Goal: Check status: Check status

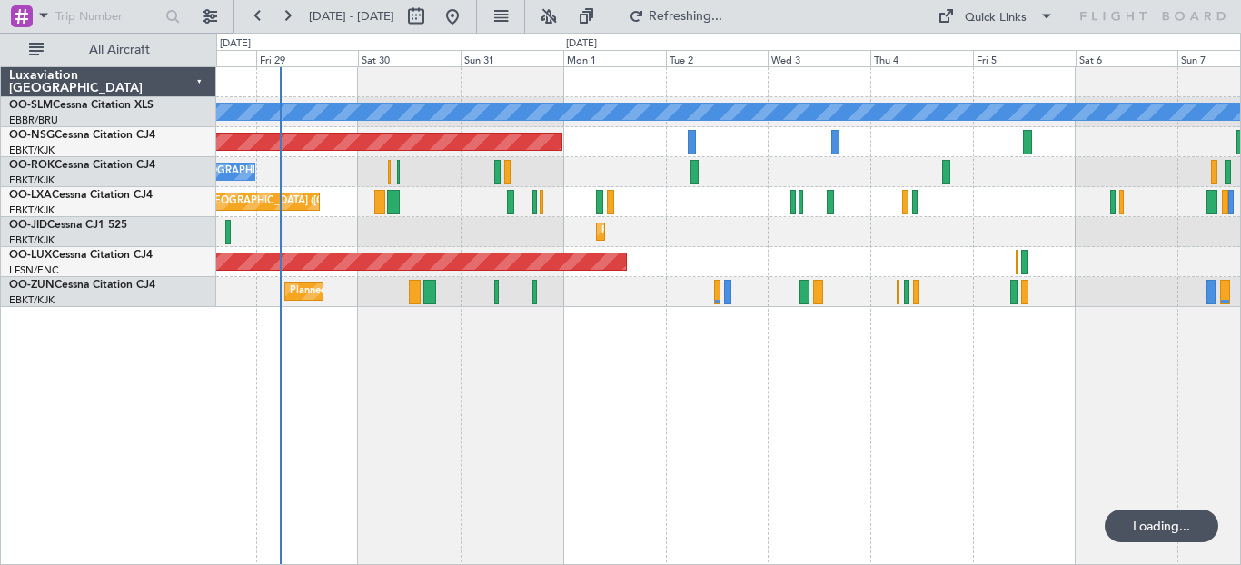
click at [298, 361] on div "A/C Unavailable [GEOGRAPHIC_DATA] Planned Maint [GEOGRAPHIC_DATA] ([GEOGRAPHIC_…" at bounding box center [728, 315] width 1025 height 499
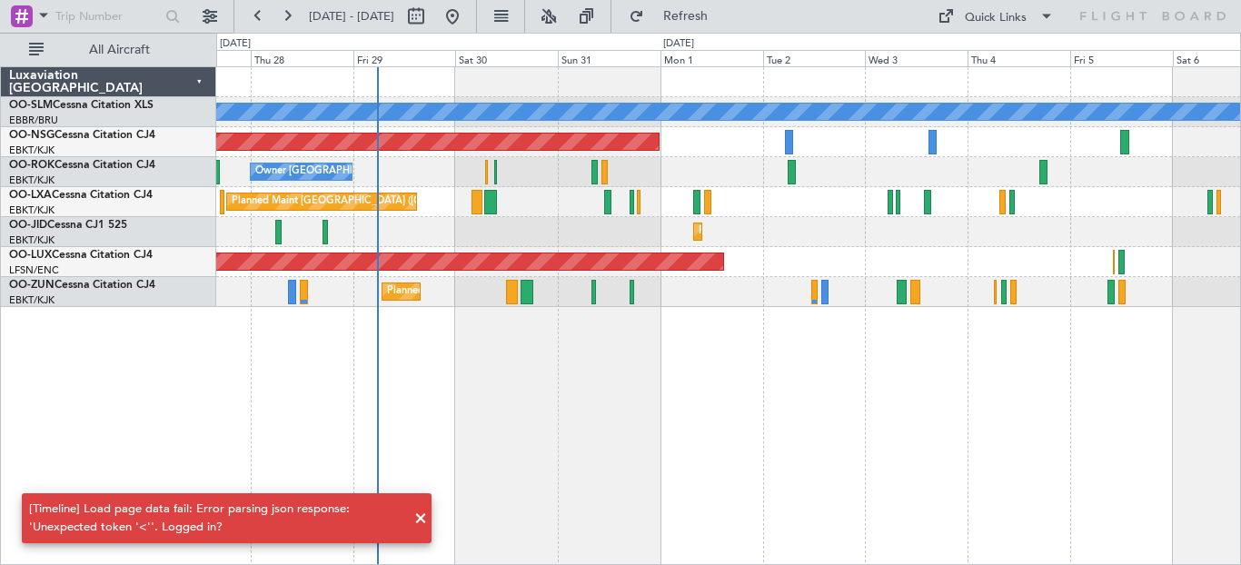
click at [454, 404] on div "A/C Unavailable Monchengladbach Planned Maint Paris (Le Bourget) Owner Kortrijk…" at bounding box center [728, 315] width 1025 height 499
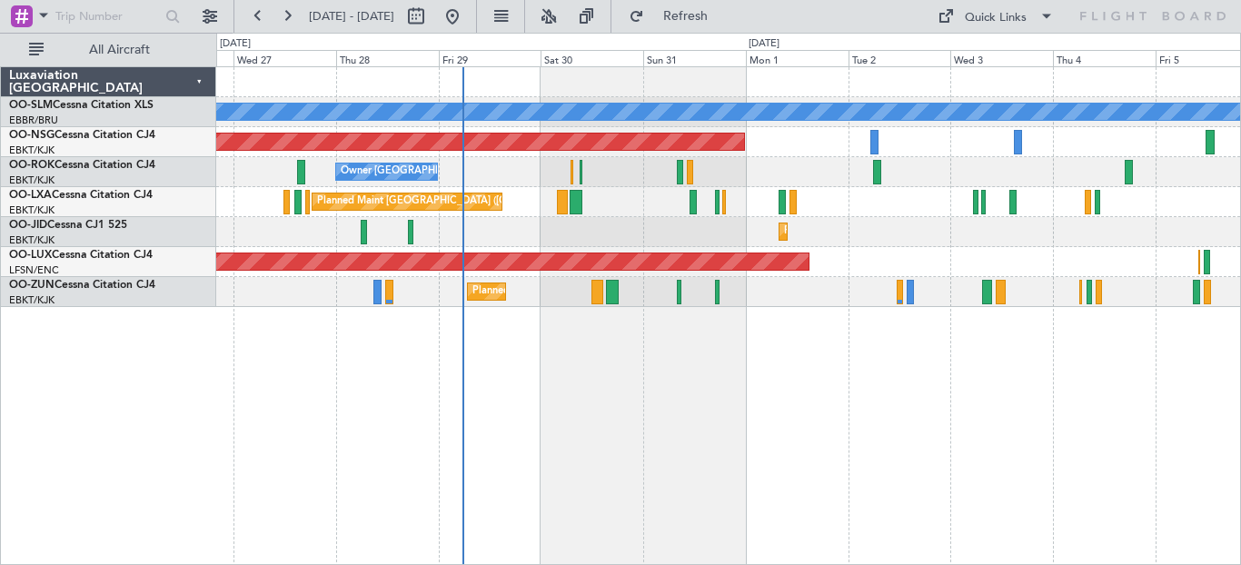
click at [382, 337] on div "A/C Unavailable Monchengladbach Planned Maint Paris (Le Bourget) Owner Kortrijk…" at bounding box center [728, 315] width 1025 height 499
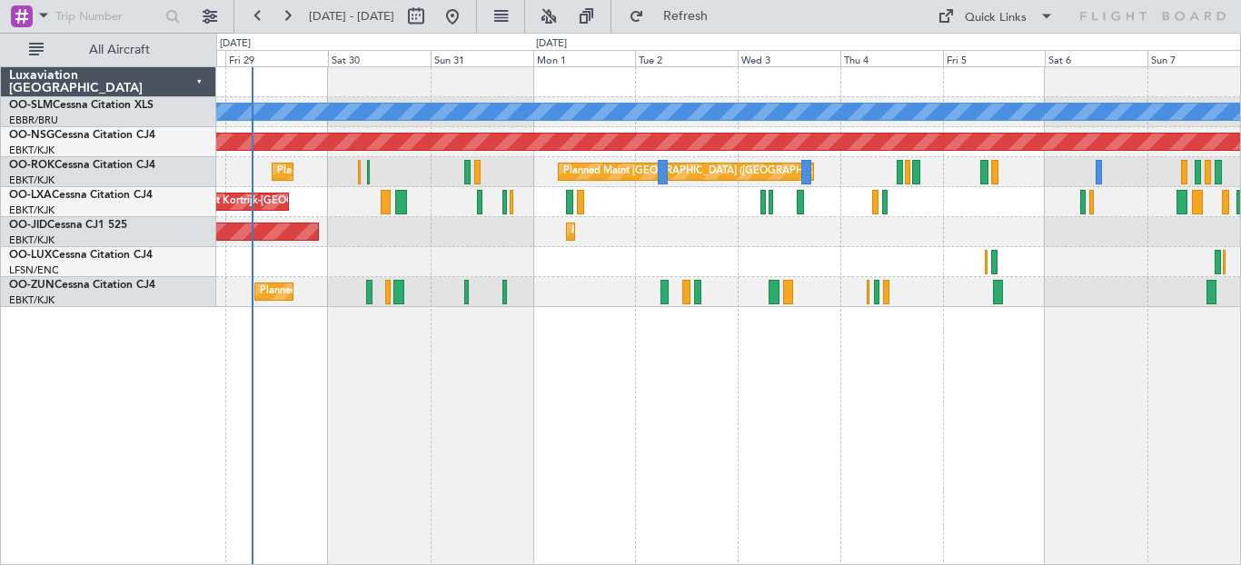
click at [284, 342] on div "A/C Unavailable [GEOGRAPHIC_DATA] Planned Maint [GEOGRAPHIC_DATA] ([GEOGRAPHIC_…" at bounding box center [728, 315] width 1025 height 499
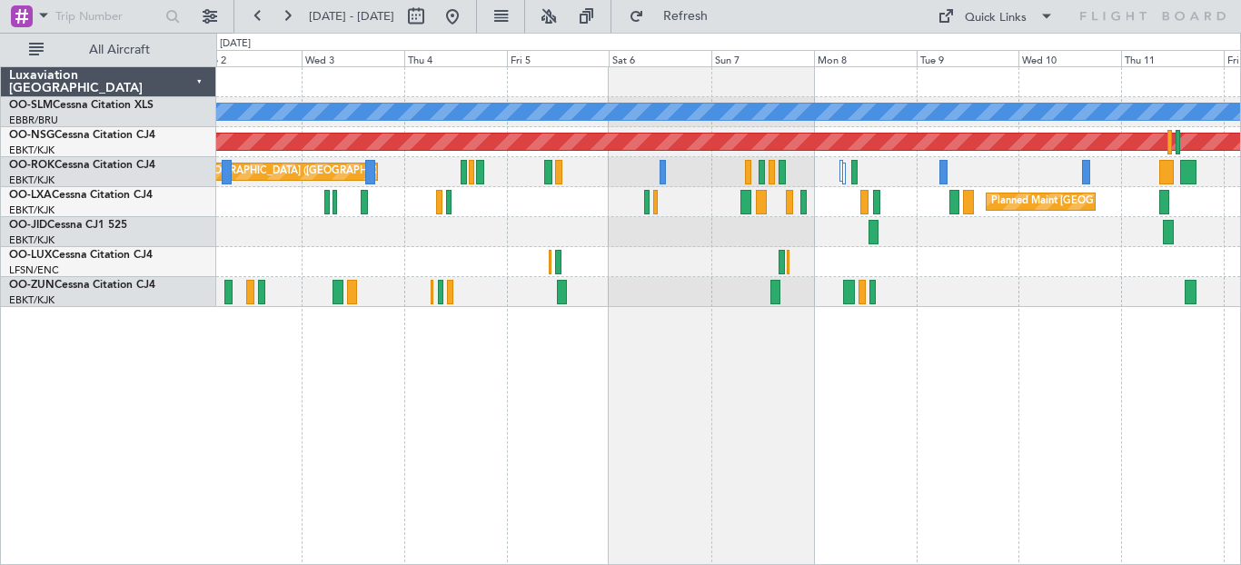
click at [253, 392] on div "A/C Unavailable [GEOGRAPHIC_DATA] Planned Maint [GEOGRAPHIC_DATA] ([GEOGRAPHIC_…" at bounding box center [728, 315] width 1025 height 499
